Goal: Find contact information: Find contact information

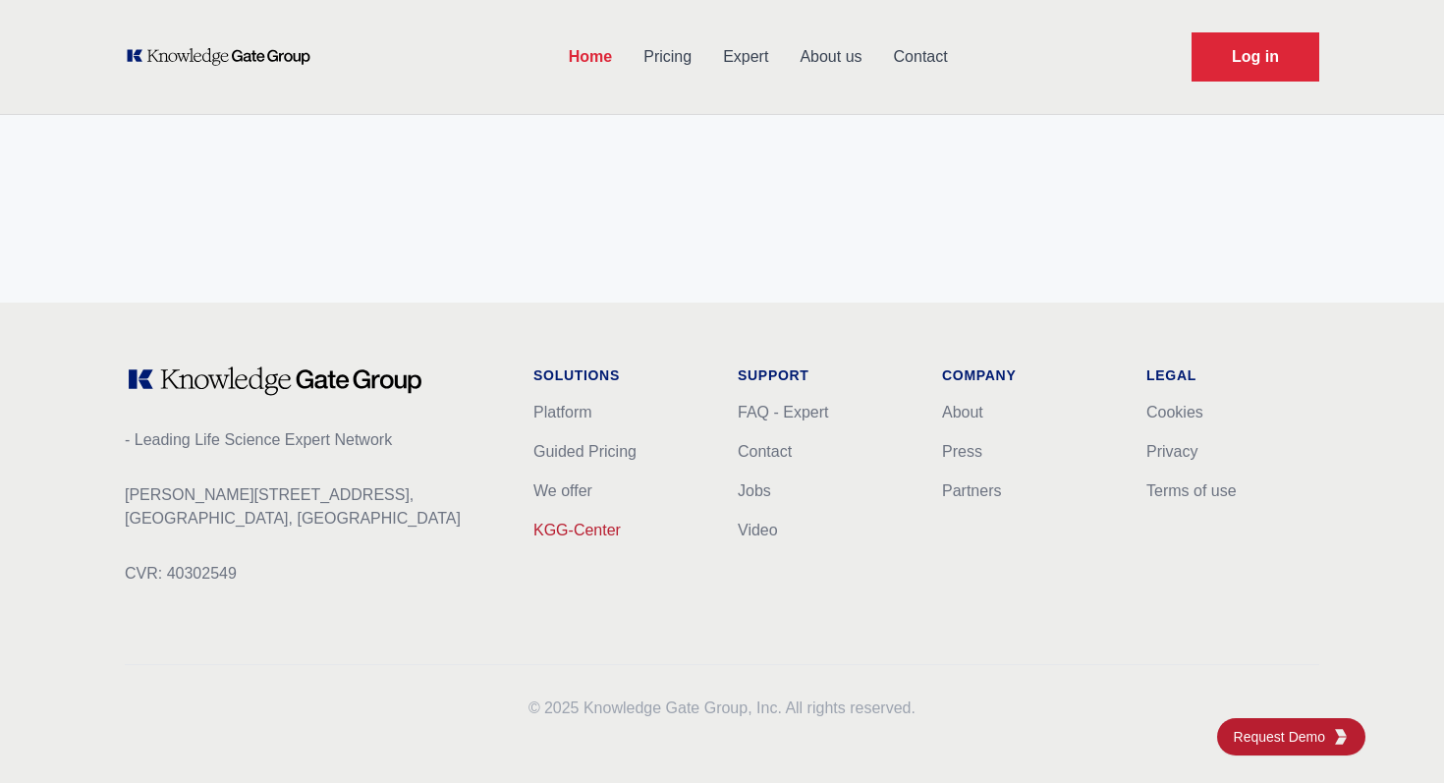
scroll to position [7884, 0]
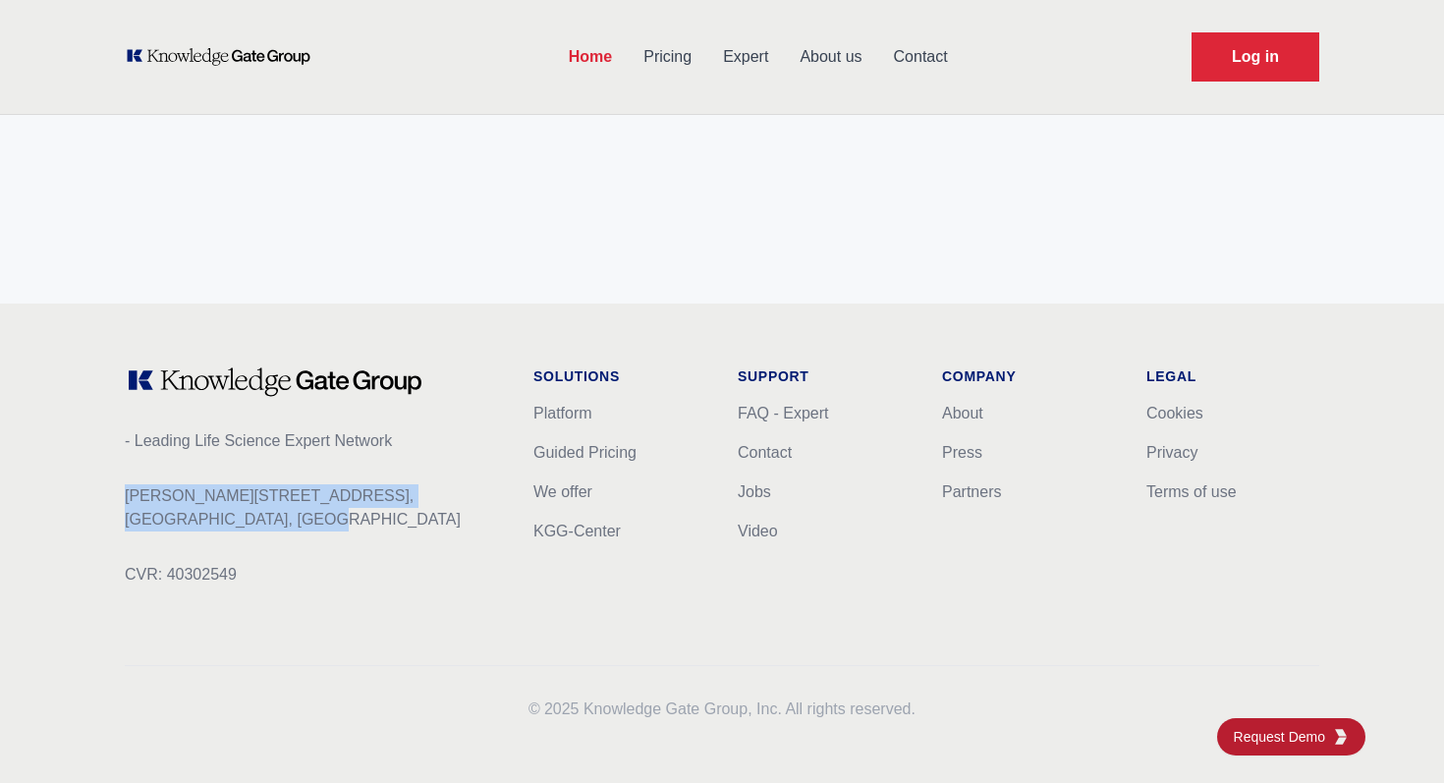
drag, startPoint x: 123, startPoint y: 498, endPoint x: 372, endPoint y: 511, distance: 249.9
click at [372, 511] on div "- Leading Life Science Expert Network [PERSON_NAME][STREET_ADDRESS] CVR: 403025…" at bounding box center [722, 544] width 1258 height 480
copy p "[PERSON_NAME][STREET_ADDRESS]"
click at [161, 582] on p "CVR: 40302549" at bounding box center [313, 575] width 377 height 24
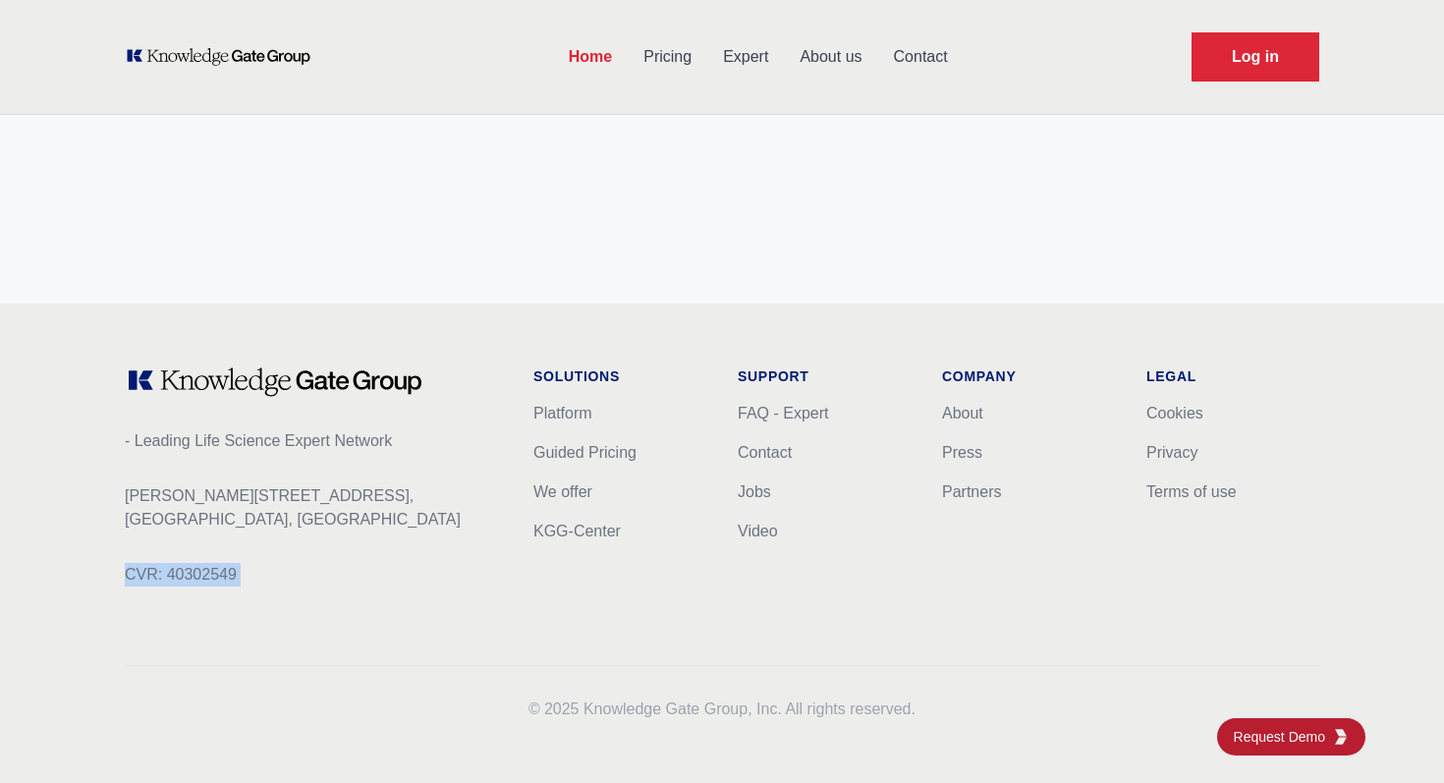
click at [161, 582] on p "CVR: 40302549" at bounding box center [313, 575] width 377 height 24
copy p "CVR: 40302549"
click at [176, 494] on p "[PERSON_NAME][STREET_ADDRESS]" at bounding box center [313, 507] width 377 height 47
